Goal: Entertainment & Leisure: Consume media (video, audio)

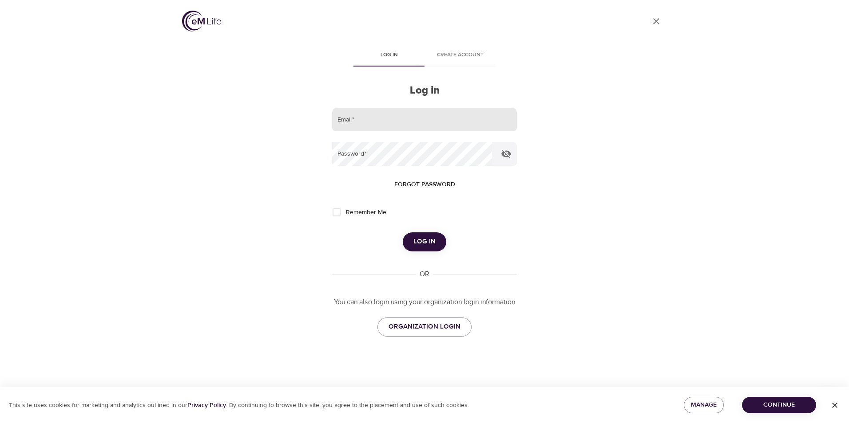
click at [380, 121] on input "email" at bounding box center [424, 120] width 185 height 24
type input "[EMAIL_ADDRESS][DOMAIN_NAME]"
click at [403, 233] on button "Log in" at bounding box center [424, 242] width 43 height 19
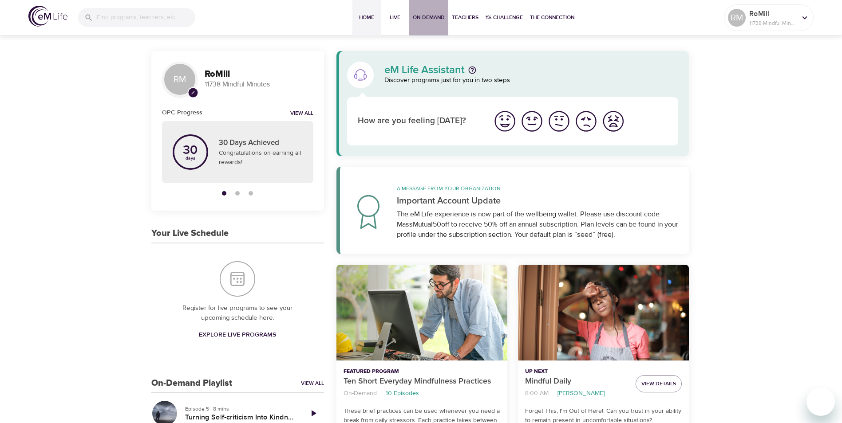
click at [423, 16] on span "On-Demand" at bounding box center [429, 17] width 32 height 9
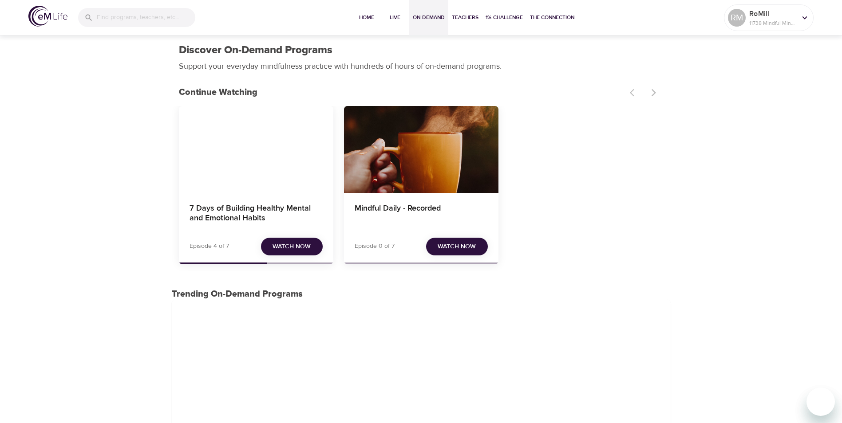
click at [279, 246] on span "Watch Now" at bounding box center [292, 246] width 38 height 11
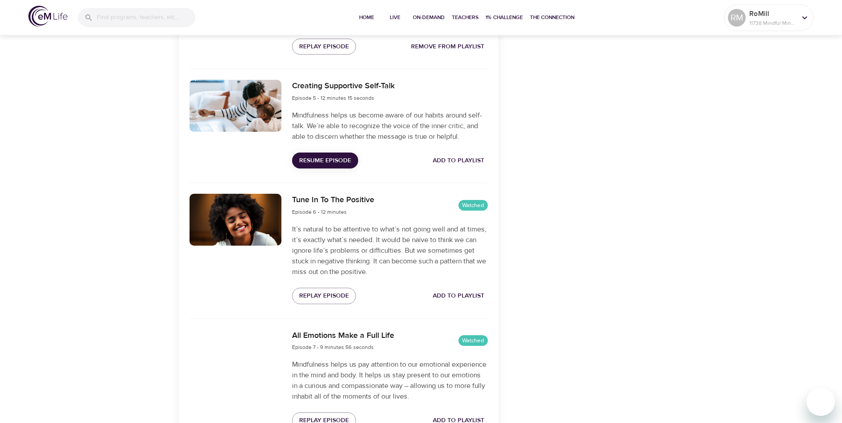
scroll to position [830, 0]
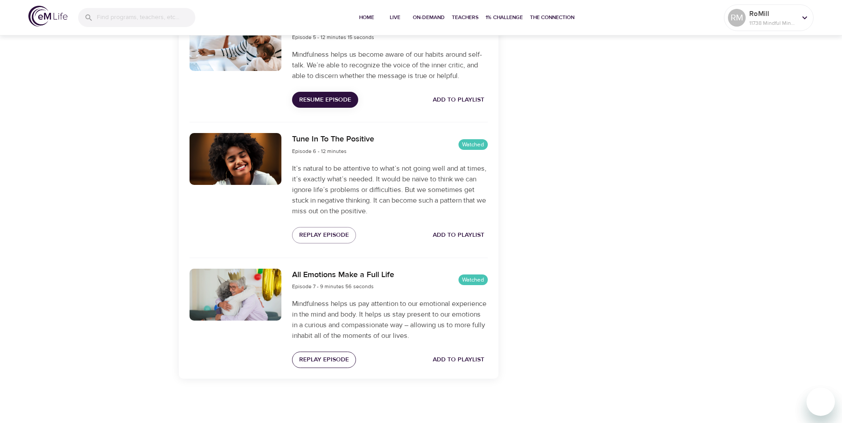
click at [324, 359] on span "Replay Episode" at bounding box center [324, 360] width 50 height 11
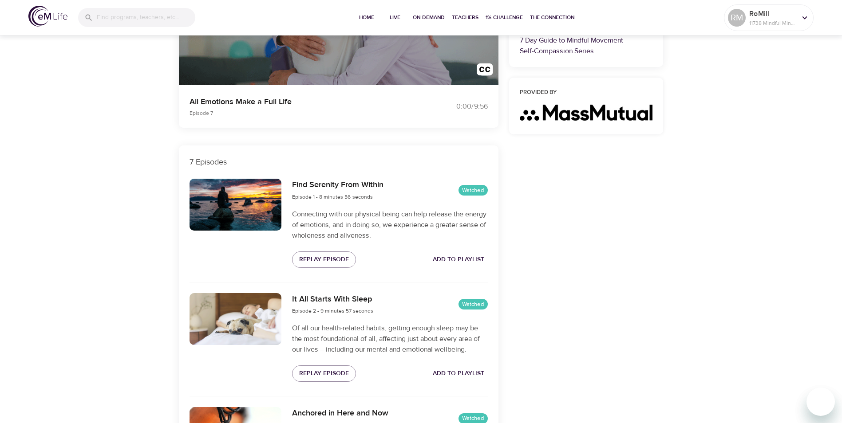
scroll to position [0, 0]
